Goal: Information Seeking & Learning: Learn about a topic

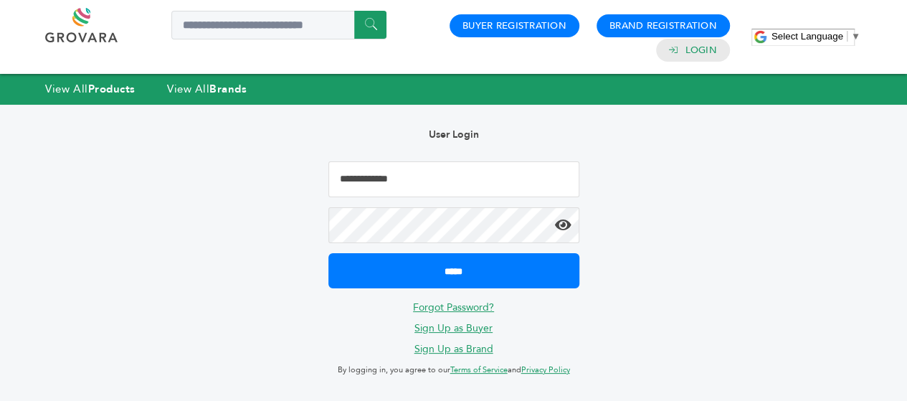
type input "**********"
click at [560, 227] on icon at bounding box center [563, 225] width 16 height 14
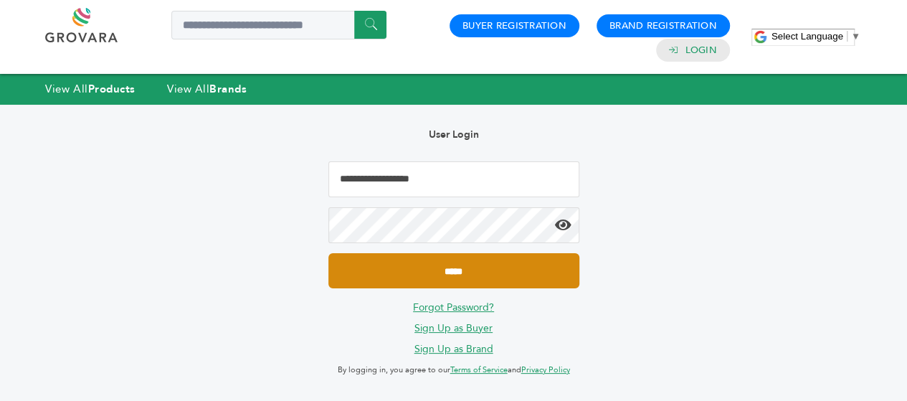
click at [440, 276] on input "*****" at bounding box center [454, 270] width 251 height 35
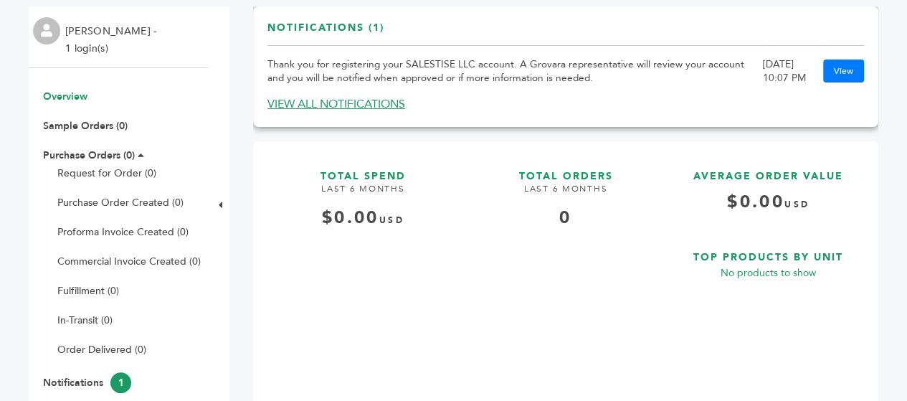
scroll to position [99, 0]
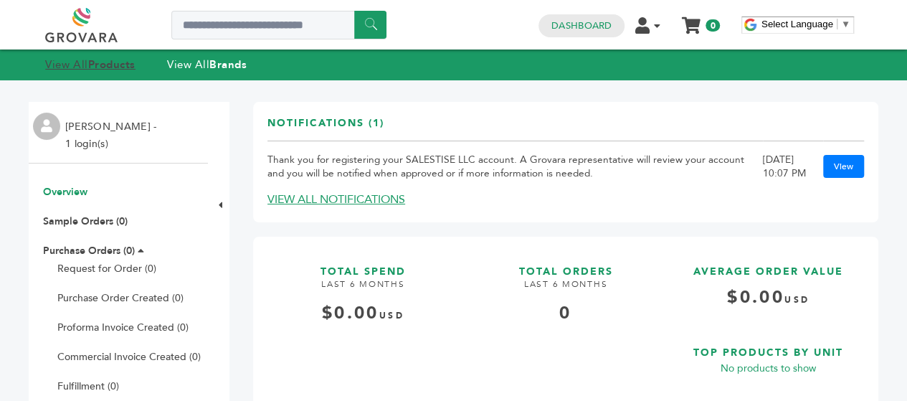
click at [90, 65] on strong "Products" at bounding box center [111, 64] width 47 height 14
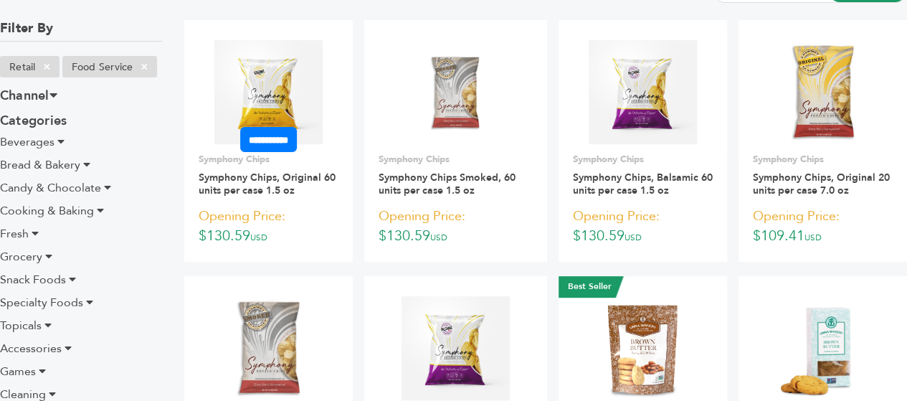
scroll to position [154, 0]
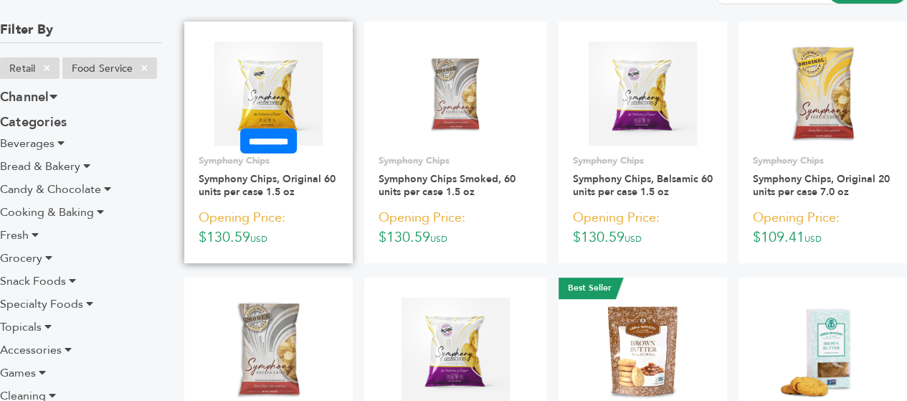
click at [268, 88] on img at bounding box center [268, 93] width 108 height 103
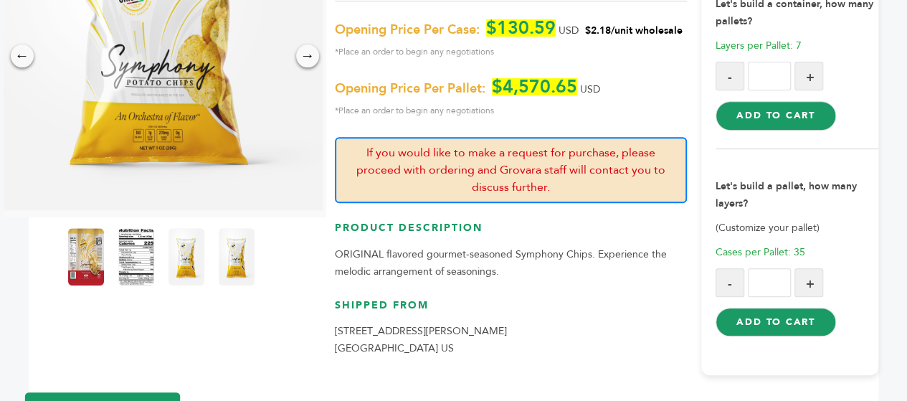
scroll to position [253, 0]
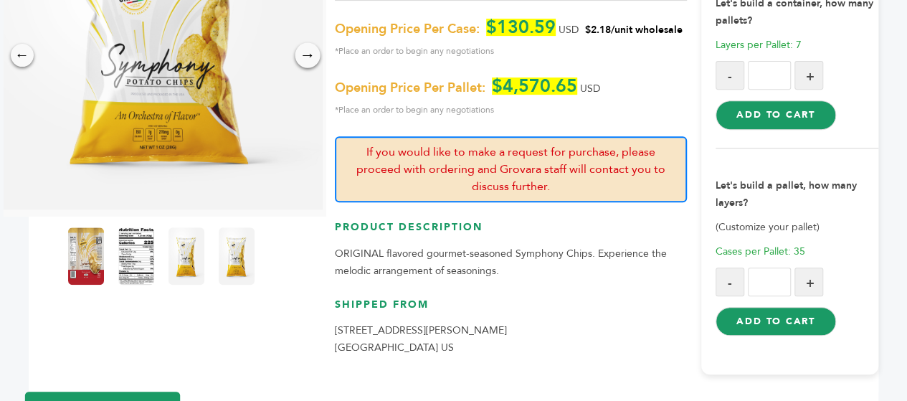
click at [303, 47] on div "→" at bounding box center [307, 54] width 25 height 25
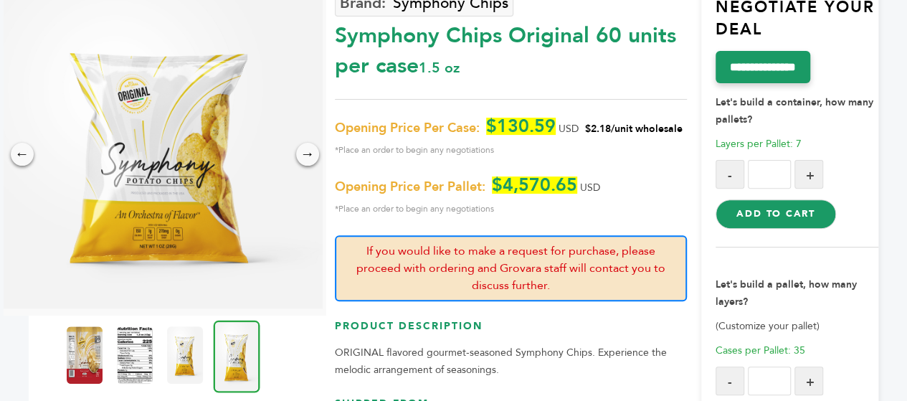
scroll to position [0, 0]
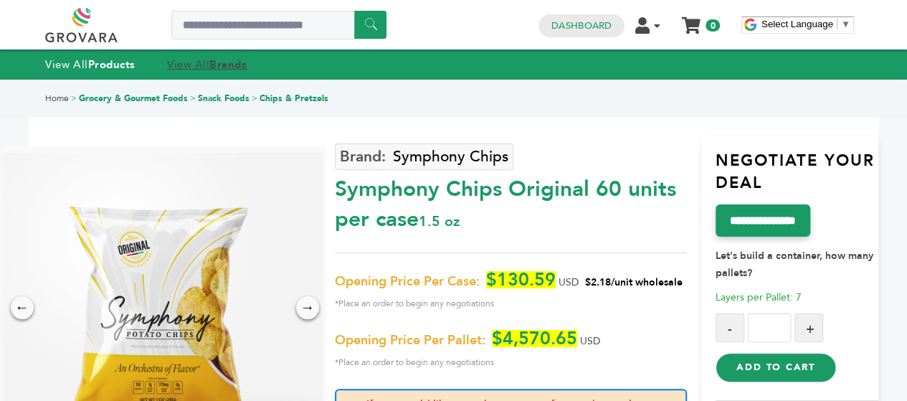
click at [228, 59] on strong "Brands" at bounding box center [227, 64] width 37 height 14
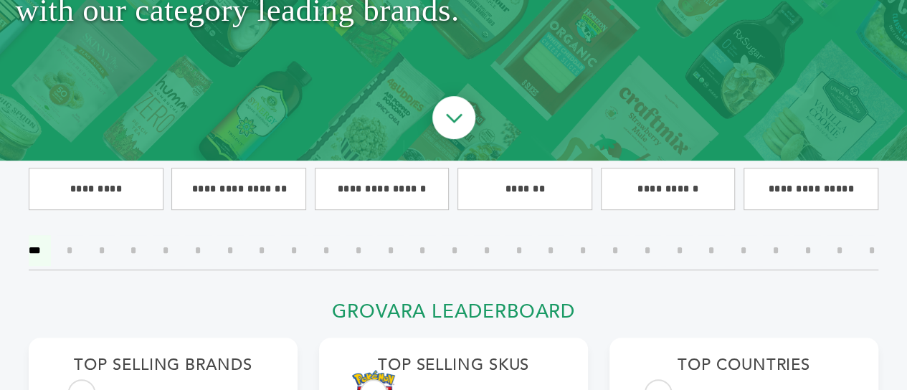
scroll to position [260, 1]
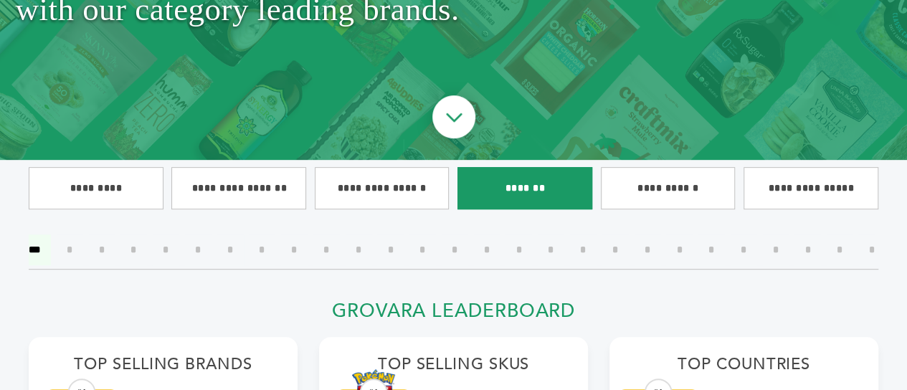
click at [530, 192] on input"] "*******" at bounding box center [525, 188] width 135 height 42
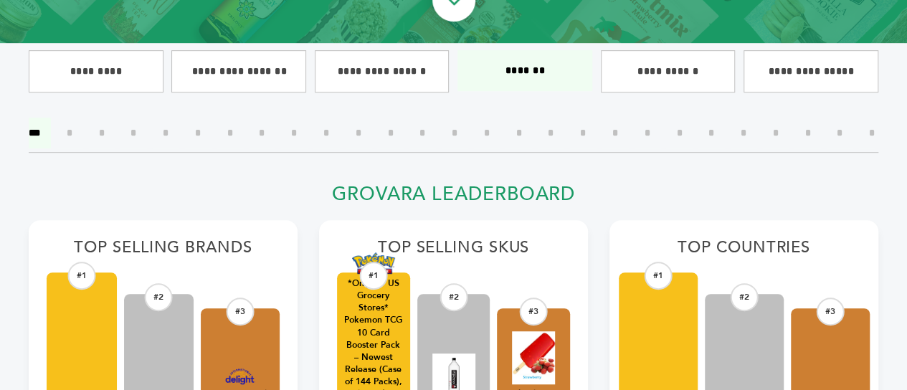
scroll to position [378, 0]
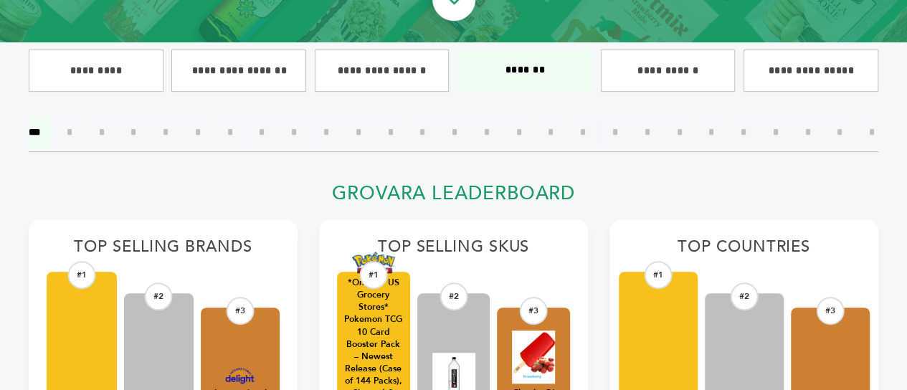
click at [80, 131] on input"] "*" at bounding box center [69, 132] width 27 height 31
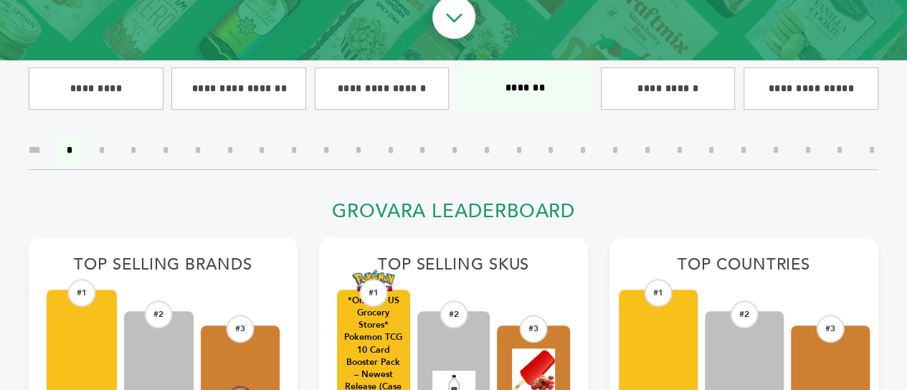
scroll to position [357, 0]
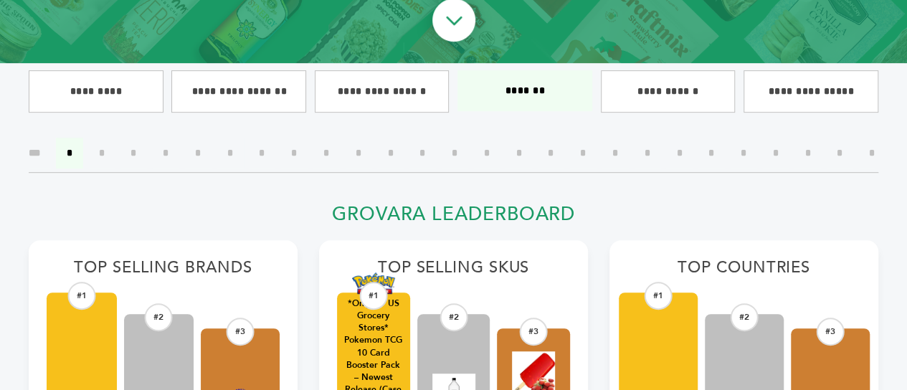
click at [403, 150] on input"] "*" at bounding box center [390, 153] width 27 height 31
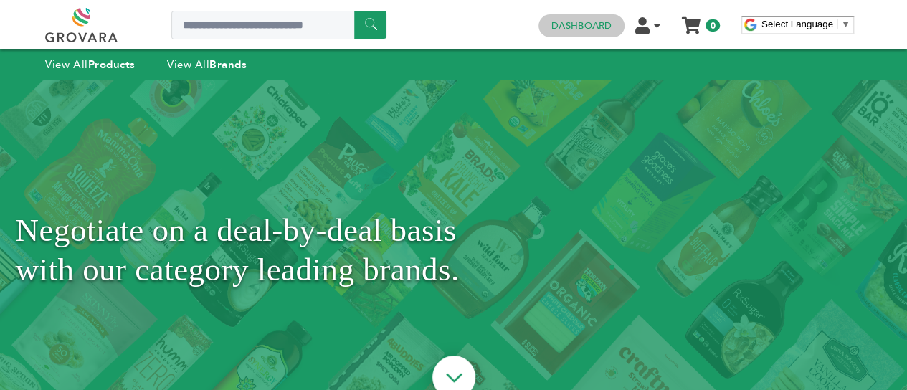
click at [614, 24] on h4 "Dashboard" at bounding box center [582, 25] width 86 height 23
click at [571, 29] on link "Dashboard" at bounding box center [582, 25] width 60 height 13
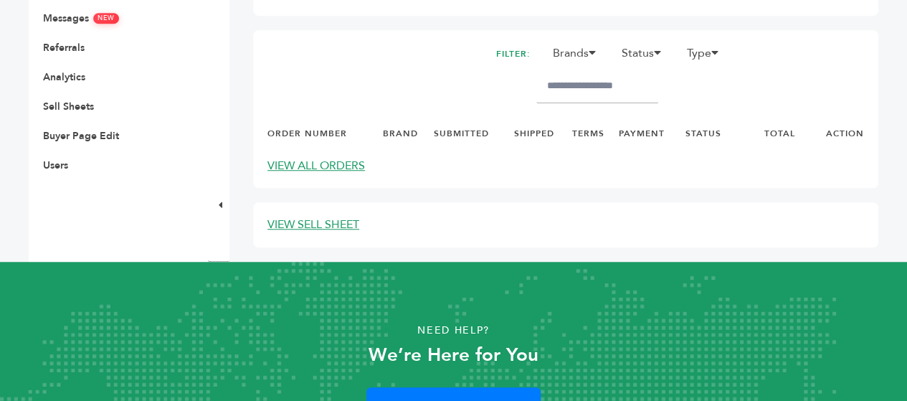
scroll to position [494, 0]
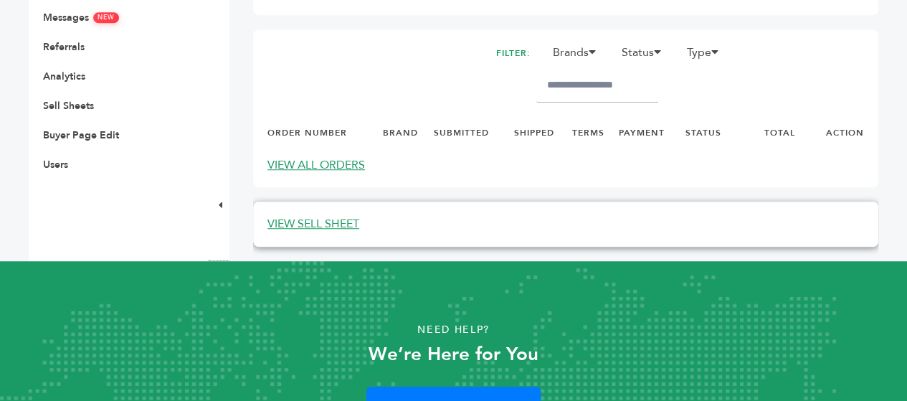
click at [314, 222] on link "VIEW SELL SHEET" at bounding box center [314, 224] width 92 height 16
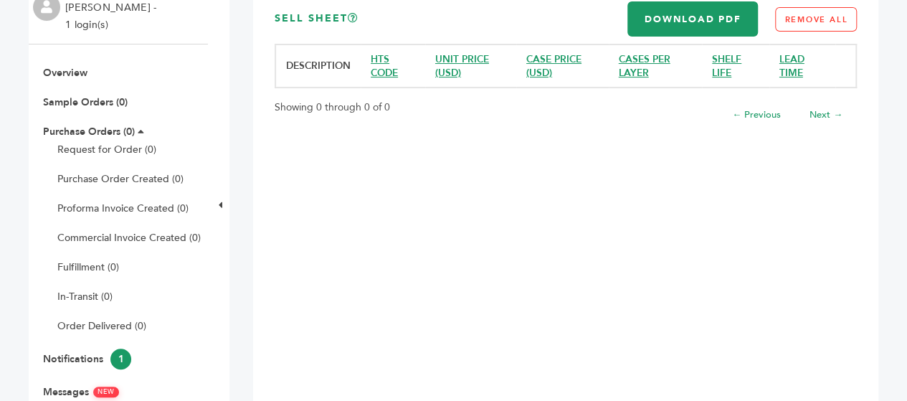
scroll to position [275, 0]
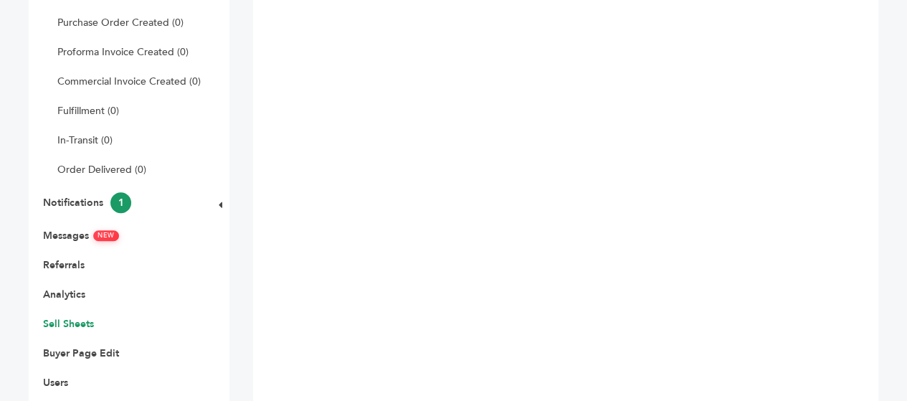
click at [172, 243] on ul "Overview Sample Orders (0) Purchase Orders (0) Request for Order (0) Purchase O…" at bounding box center [118, 150] width 179 height 480
click at [73, 233] on link "Messages NEW" at bounding box center [81, 236] width 76 height 14
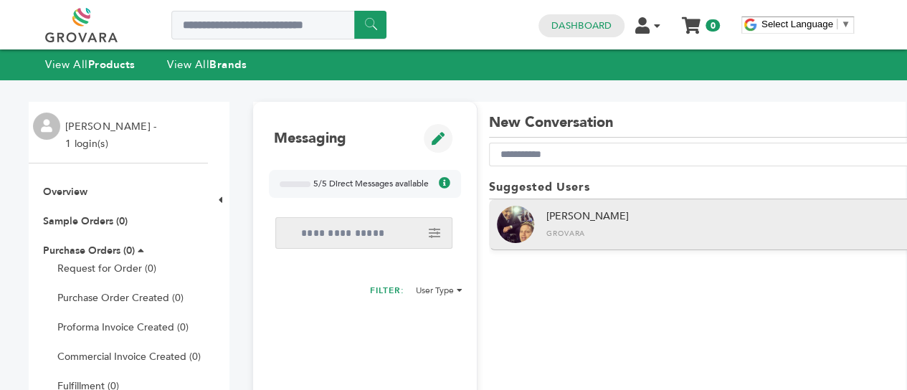
click at [663, 210] on div "[PERSON_NAME]" at bounding box center [701, 224] width 425 height 51
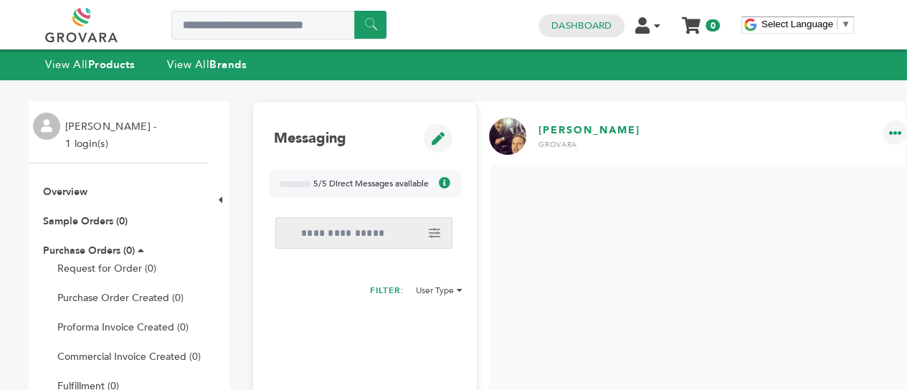
click at [73, 31] on link at bounding box center [97, 25] width 105 height 34
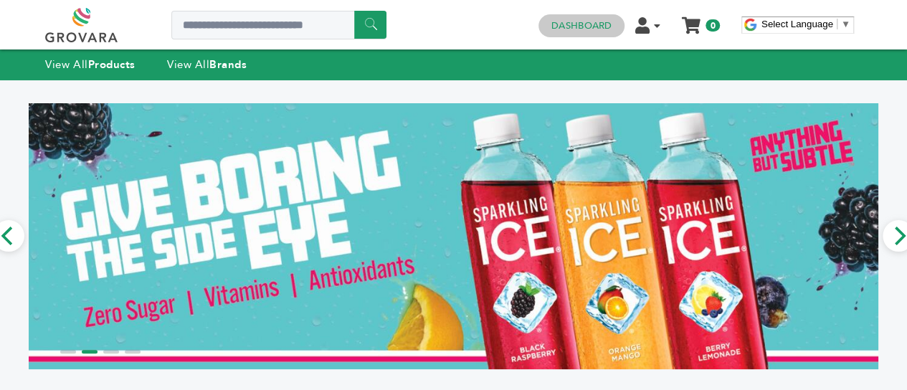
click at [588, 26] on link "Dashboard" at bounding box center [582, 25] width 60 height 13
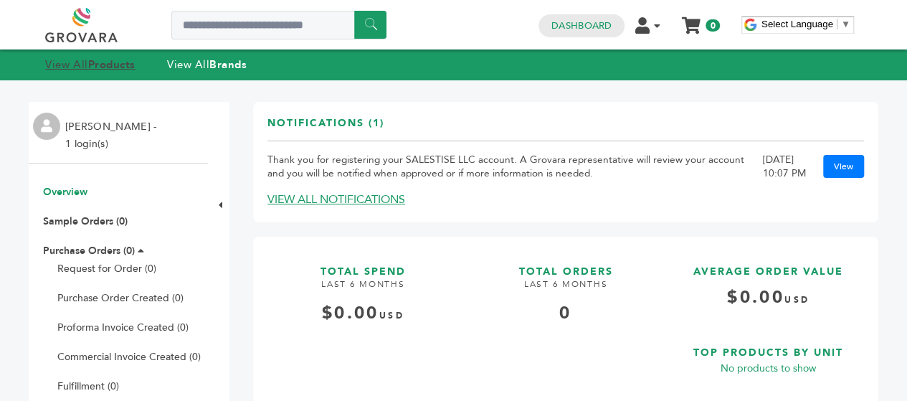
click at [96, 58] on strong "Products" at bounding box center [111, 64] width 47 height 14
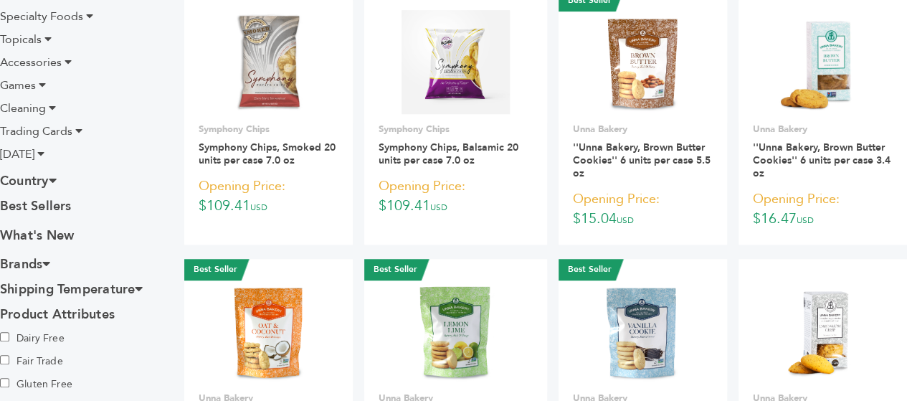
scroll to position [452, 0]
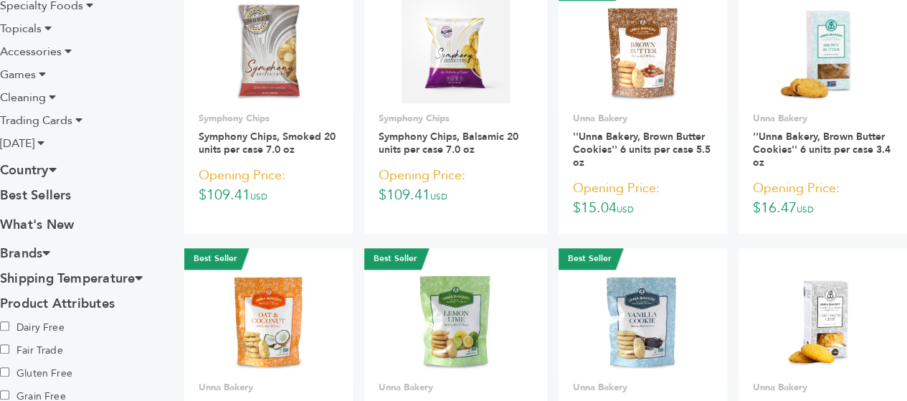
click at [50, 250] on icon at bounding box center [46, 252] width 8 height 13
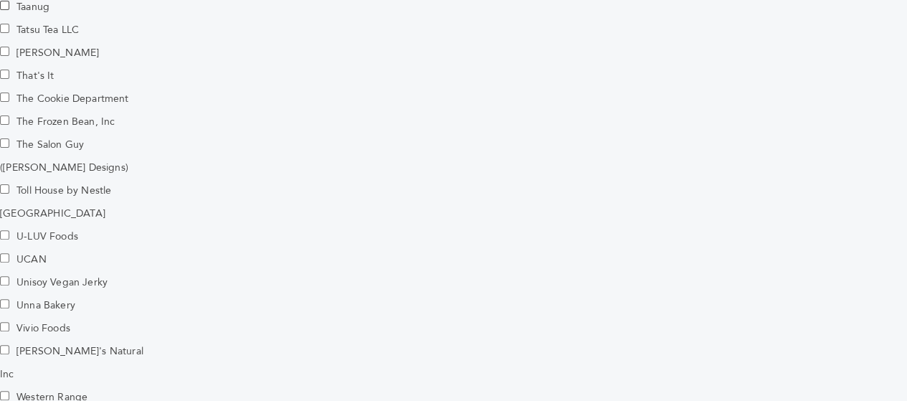
scroll to position [2247, 0]
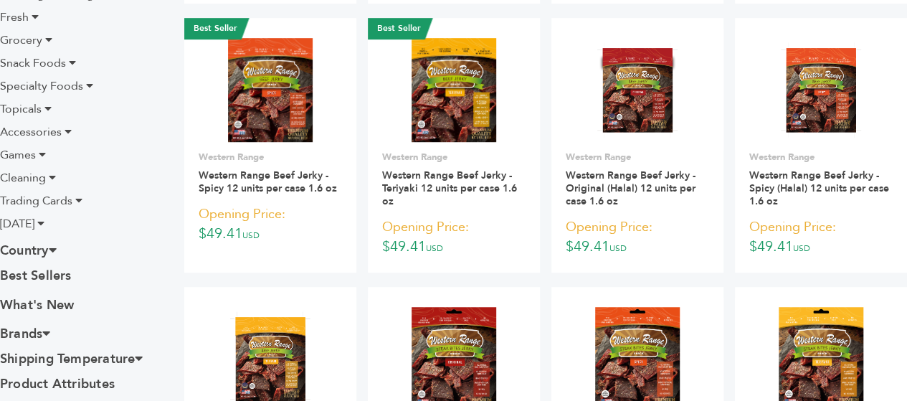
scroll to position [435, 0]
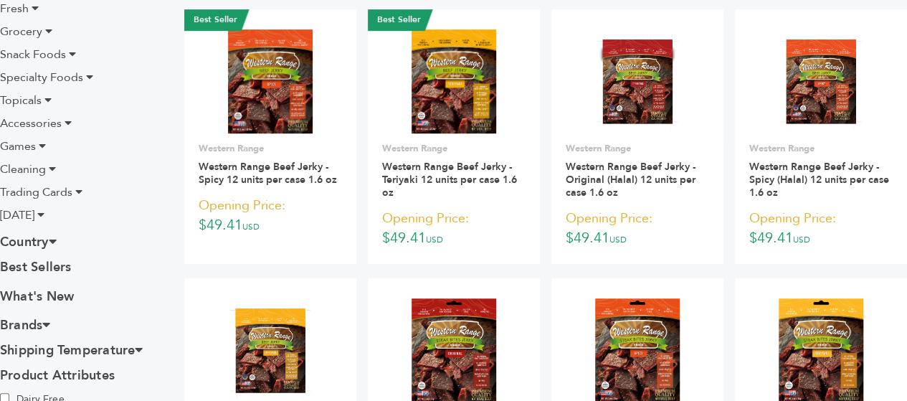
click at [47, 324] on icon at bounding box center [46, 324] width 8 height 13
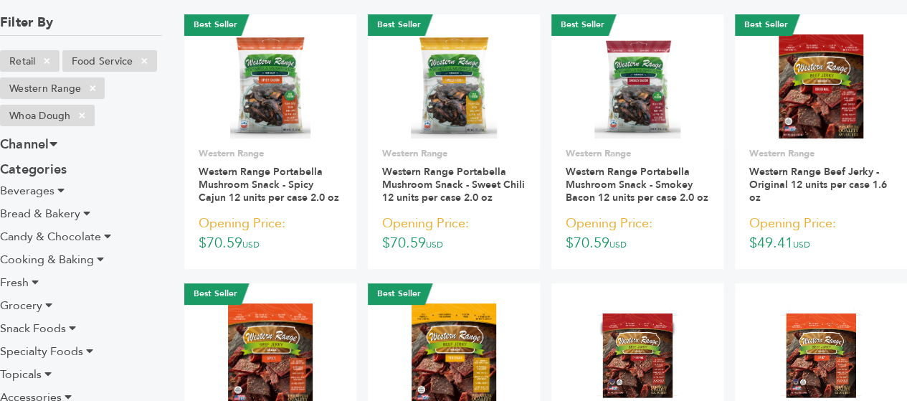
scroll to position [0, 0]
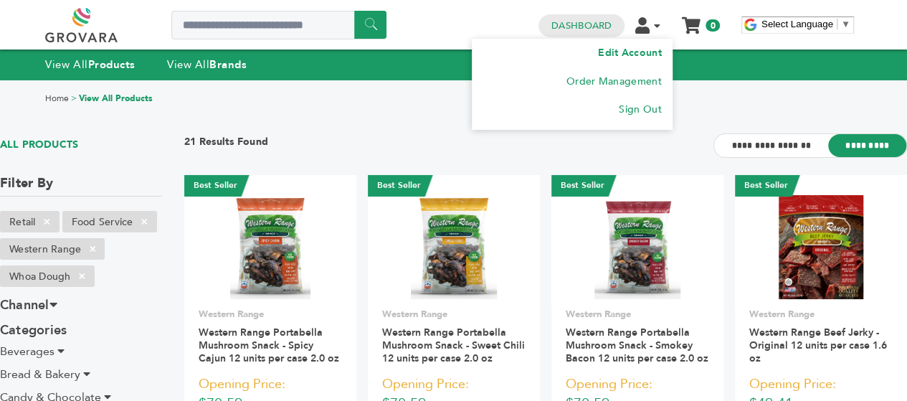
click at [660, 53] on link "Edit Account" at bounding box center [629, 53] width 63 height 14
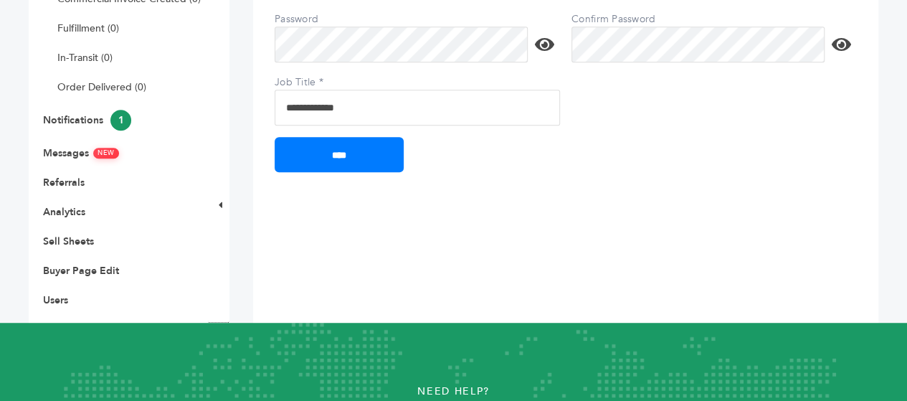
scroll to position [156, 0]
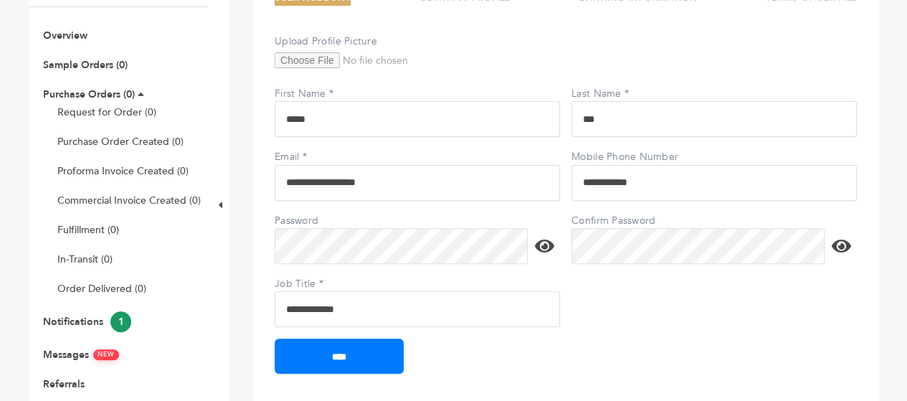
click at [554, 244] on icon at bounding box center [544, 245] width 19 height 17
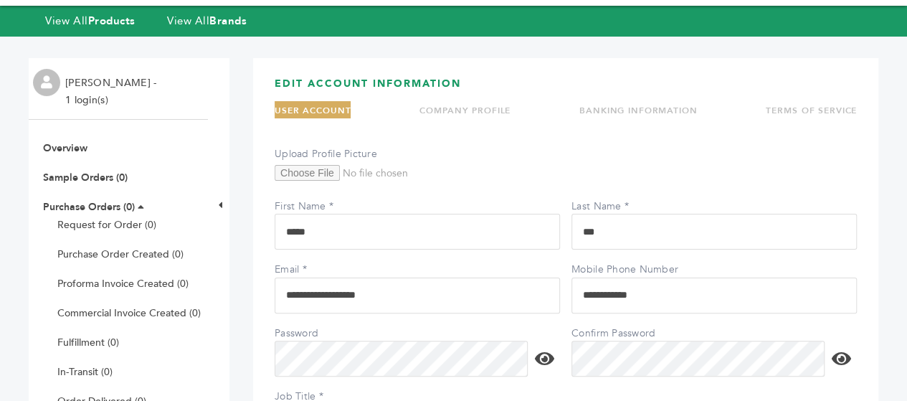
scroll to position [43, 0]
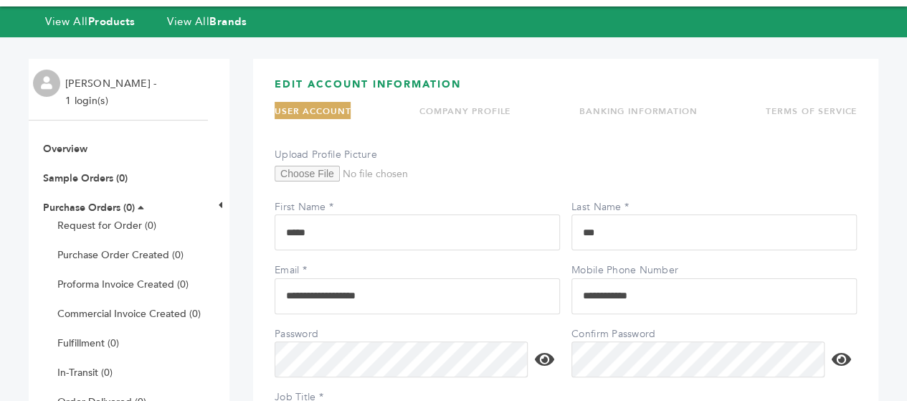
click at [475, 108] on link "COMPANY PROFILE" at bounding box center [465, 110] width 91 height 11
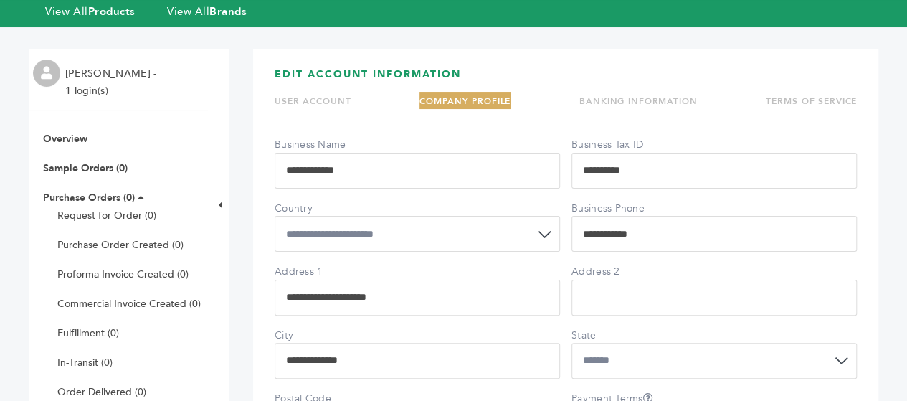
scroll to position [0, 0]
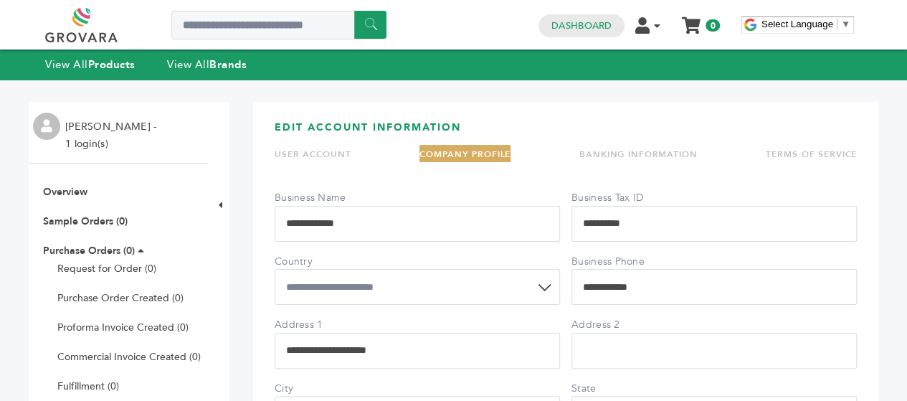
click at [678, 152] on link "BANKING INFORMATION" at bounding box center [639, 153] width 118 height 11
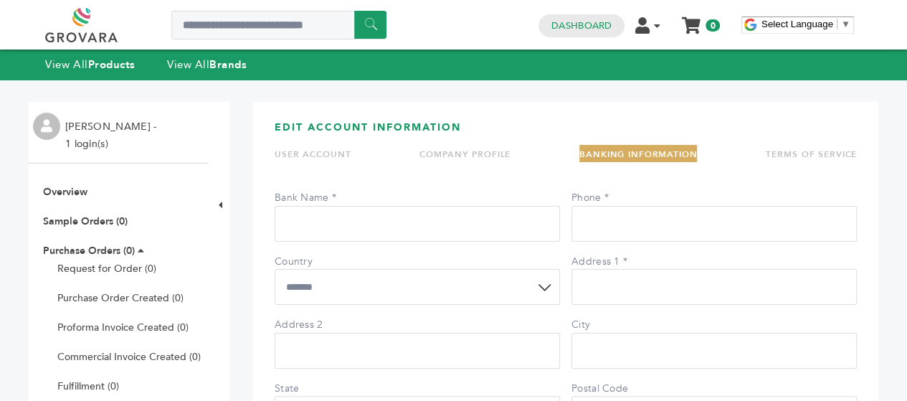
click at [806, 157] on link "TERMS OF SERVICE" at bounding box center [811, 153] width 91 height 11
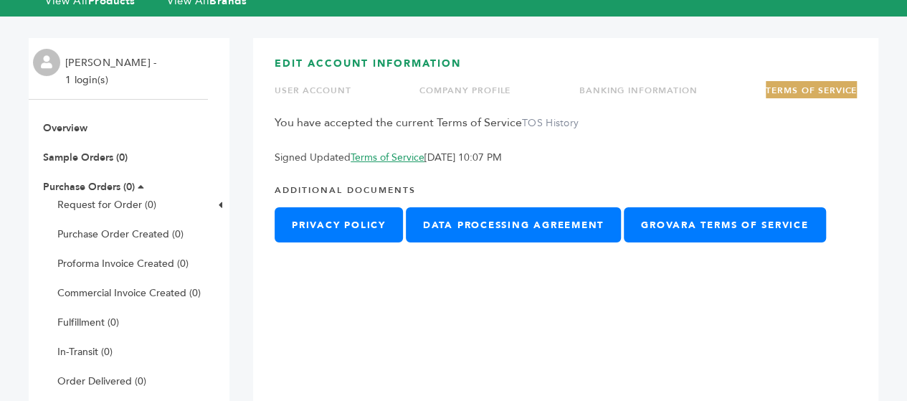
scroll to position [66, 0]
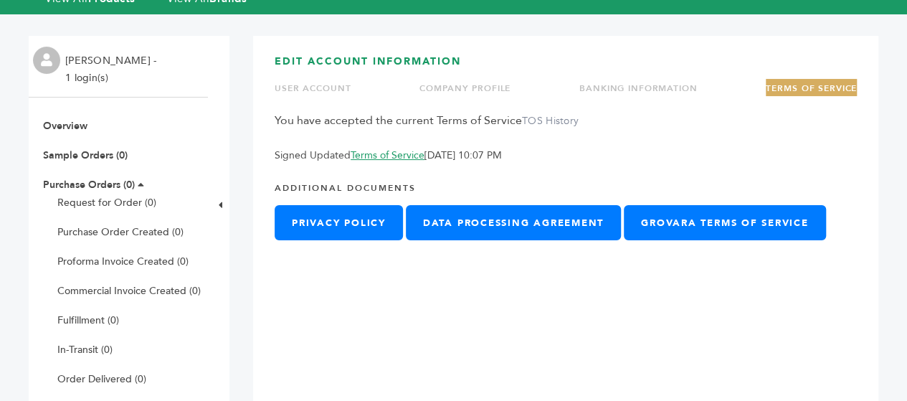
click at [313, 86] on link "USER ACCOUNT" at bounding box center [313, 87] width 76 height 11
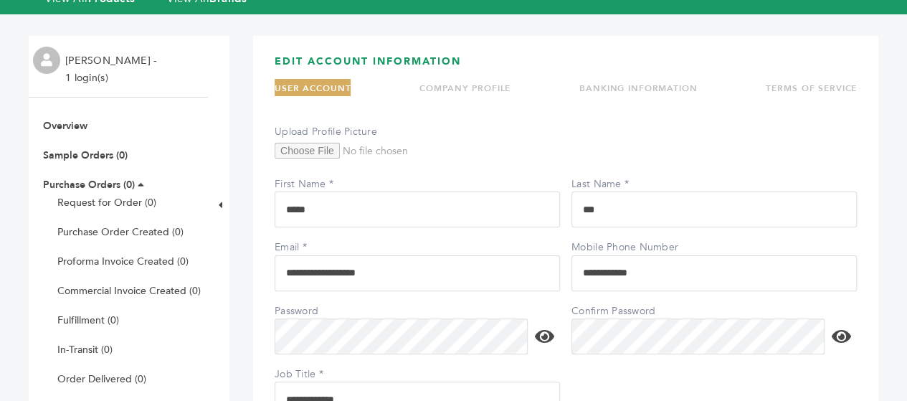
scroll to position [0, 0]
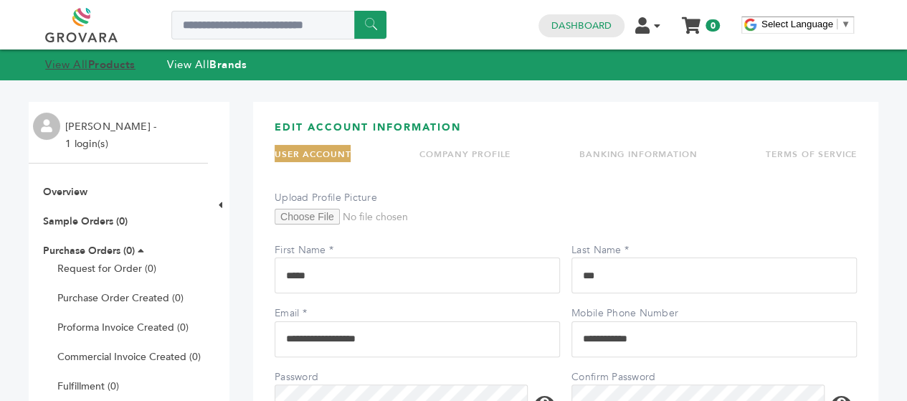
click at [92, 63] on strong "Products" at bounding box center [111, 64] width 47 height 14
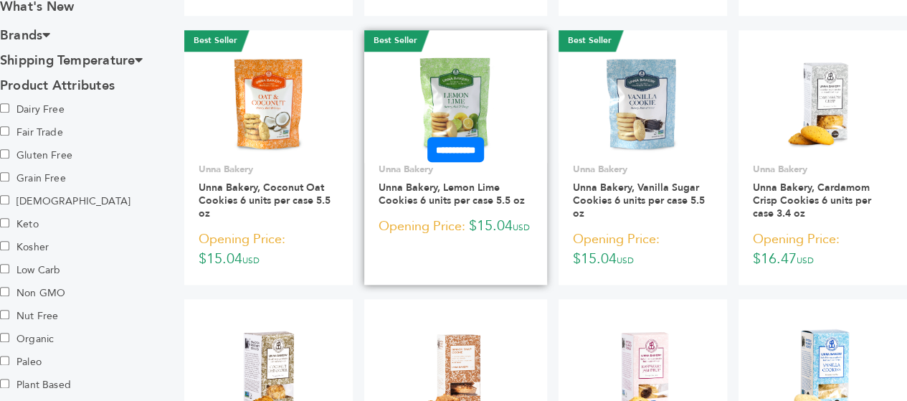
click at [461, 100] on img at bounding box center [456, 102] width 104 height 104
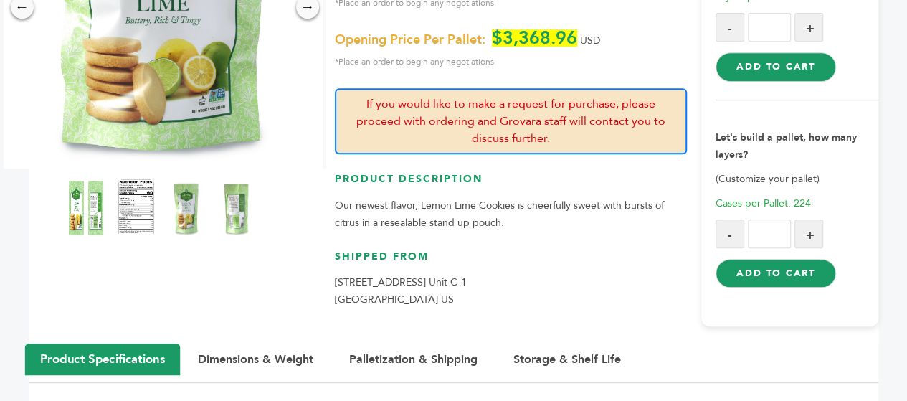
scroll to position [199, 0]
